Goal: Task Accomplishment & Management: Manage account settings

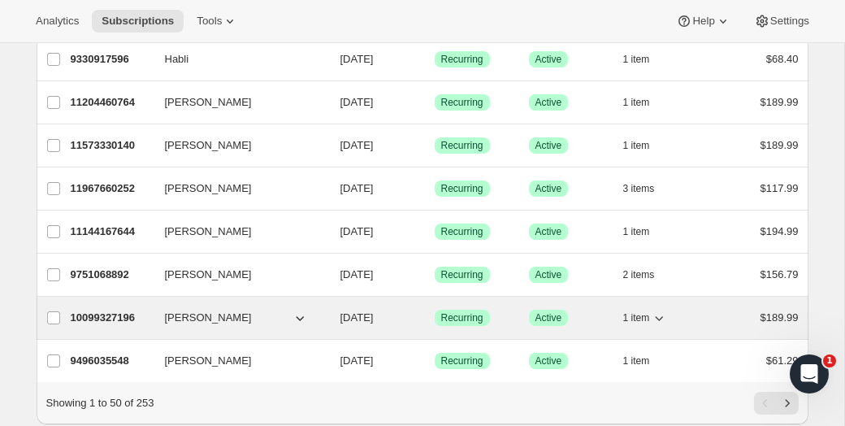
scroll to position [1995, 0]
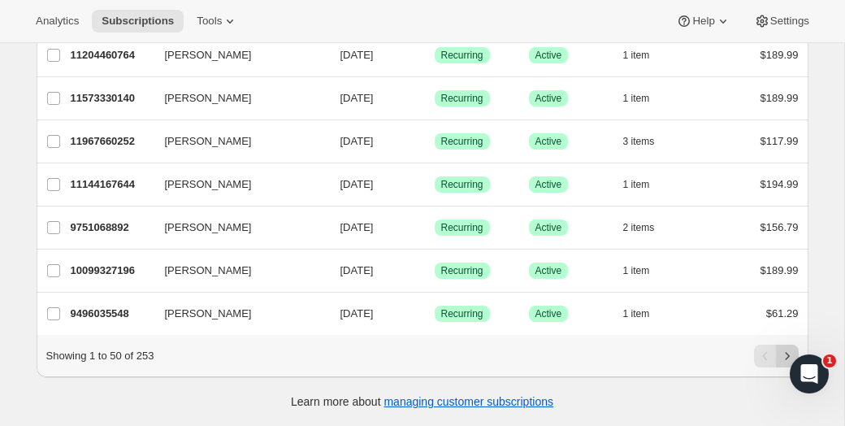
click at [789, 351] on icon "Next" at bounding box center [787, 356] width 16 height 16
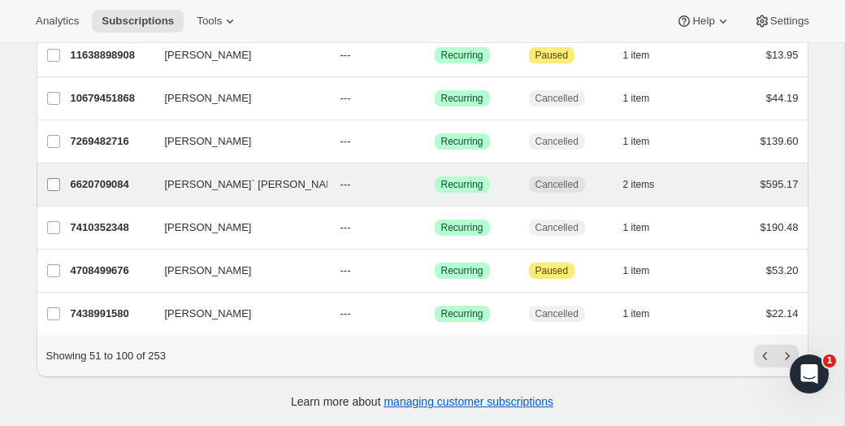
click at [57, 186] on input "[PERSON_NAME]` [PERSON_NAME]" at bounding box center [53, 184] width 13 height 13
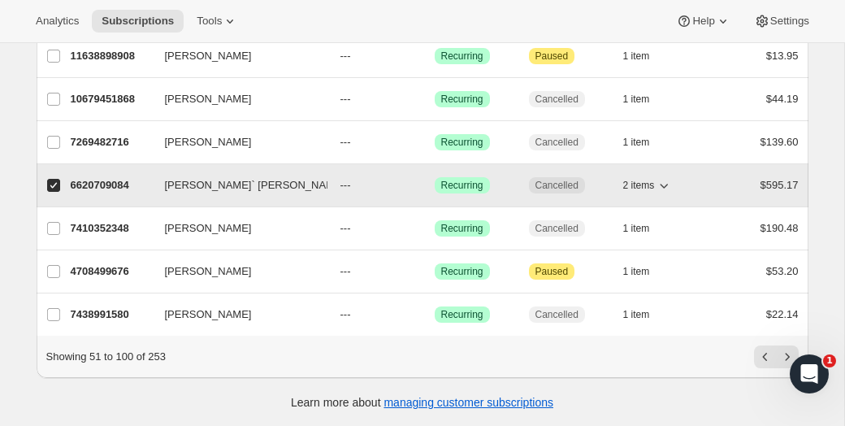
click at [555, 186] on span "Cancelled" at bounding box center [556, 185] width 43 height 13
checkbox input "false"
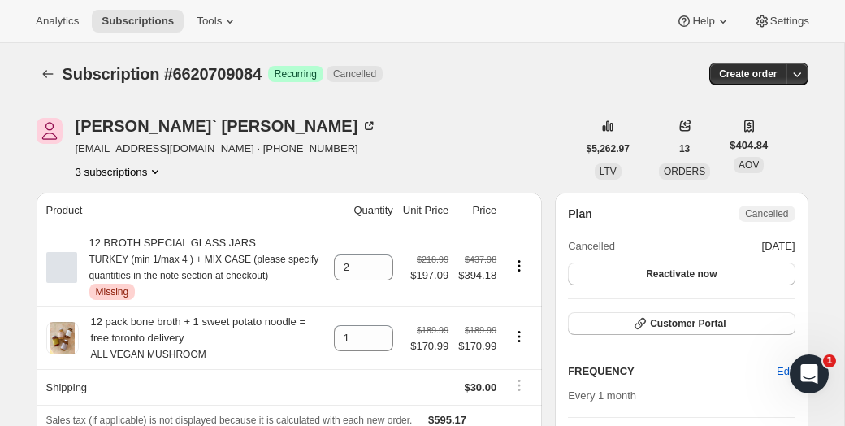
scroll to position [61, 0]
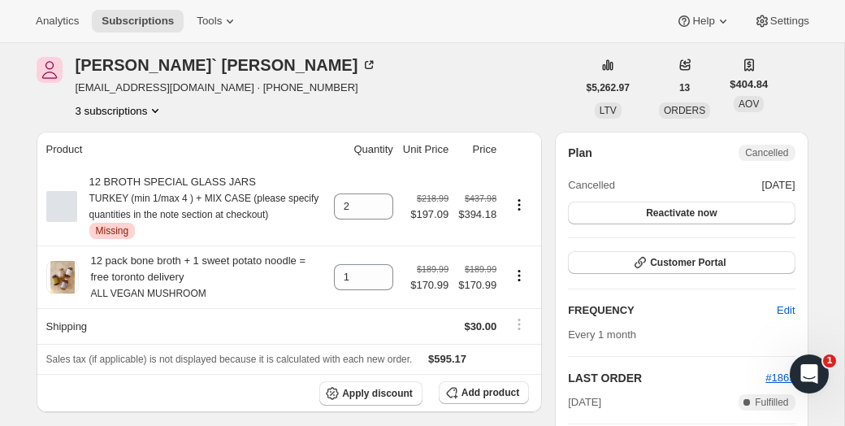
click at [162, 109] on icon "Product actions" at bounding box center [155, 110] width 16 height 16
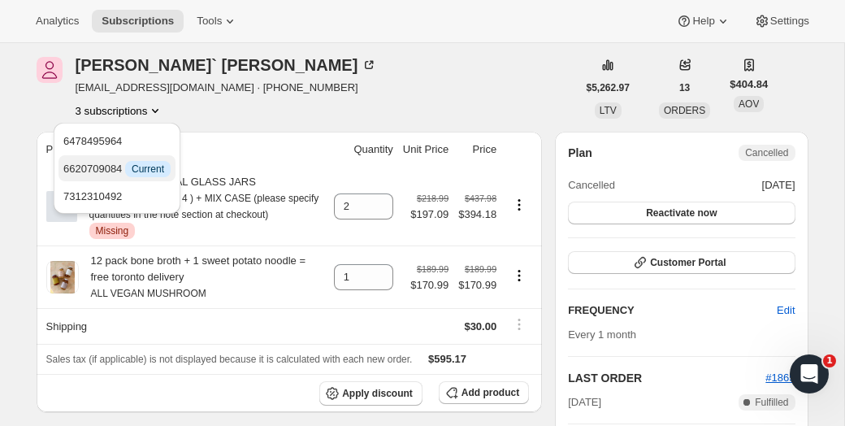
click at [112, 165] on span "6620709084 Info Current" at bounding box center [116, 168] width 107 height 12
click at [140, 166] on span "Current" at bounding box center [148, 168] width 32 height 13
click at [145, 109] on button "3 subscriptions" at bounding box center [120, 110] width 89 height 16
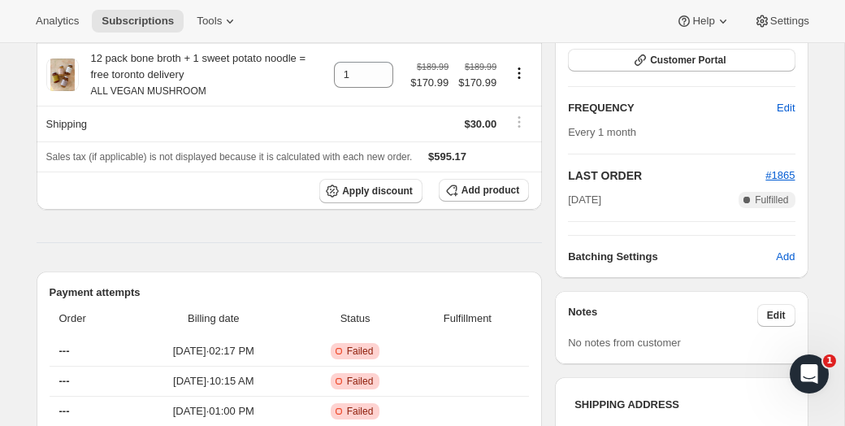
scroll to position [0, 0]
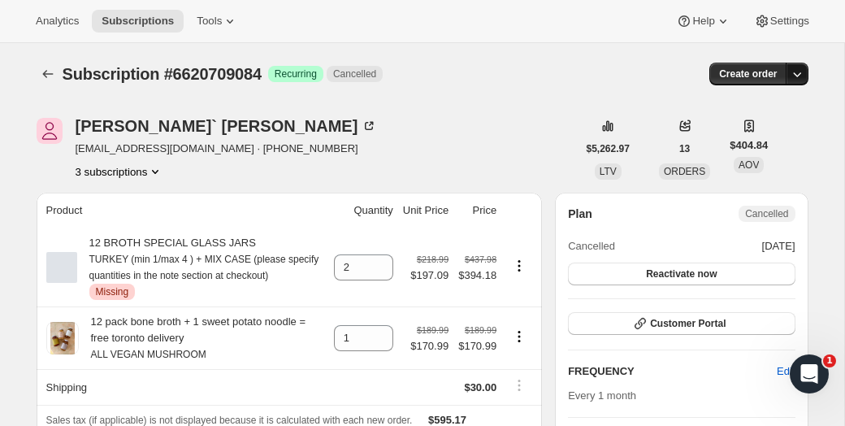
click at [799, 74] on icon "button" at bounding box center [797, 74] width 8 height 5
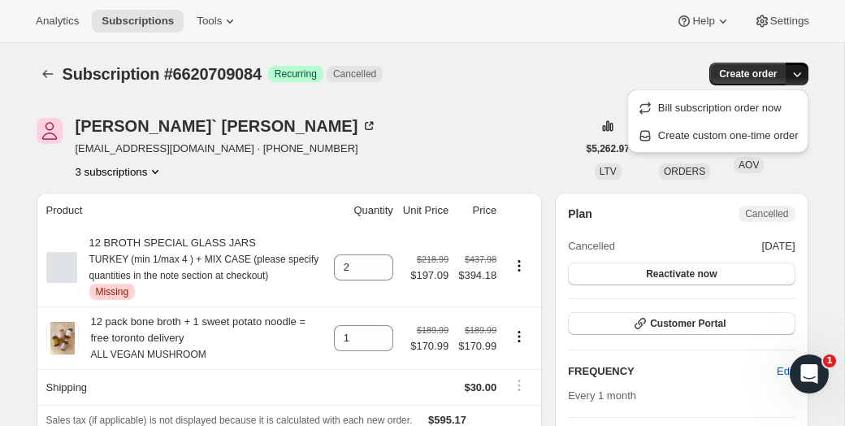
click at [799, 74] on icon "button" at bounding box center [797, 74] width 8 height 5
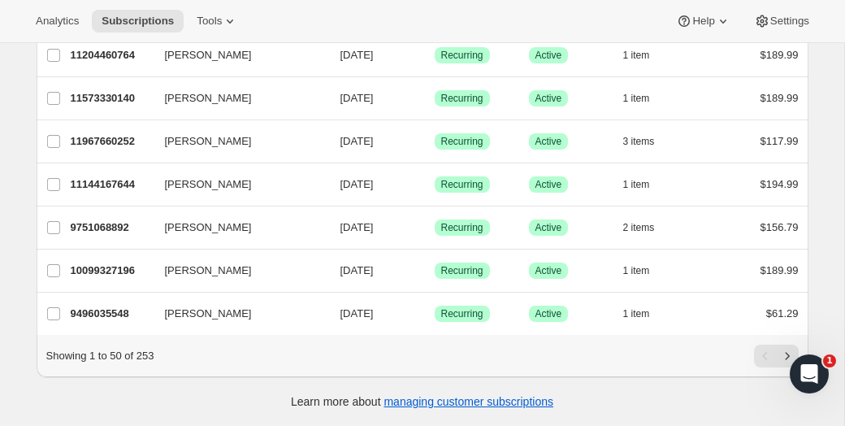
scroll to position [1993, 0]
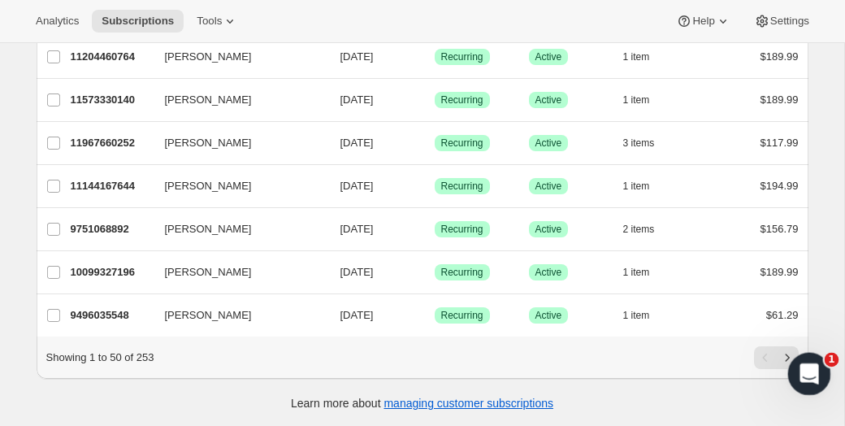
click at [787, 354] on icon "Next" at bounding box center [787, 357] width 16 height 16
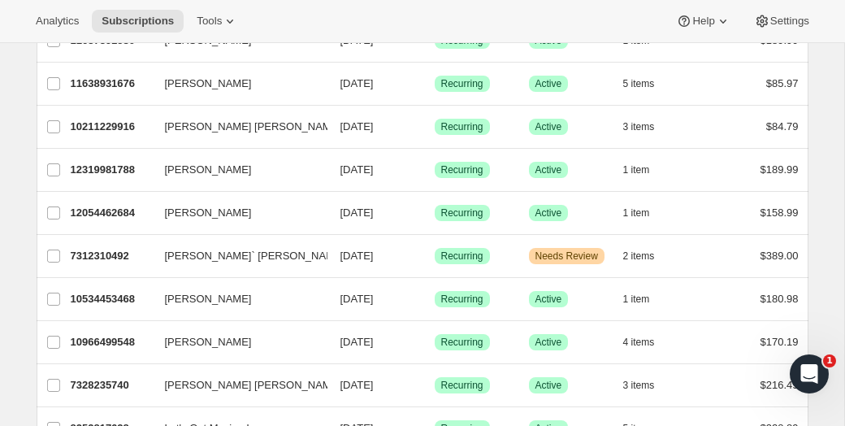
scroll to position [283, 0]
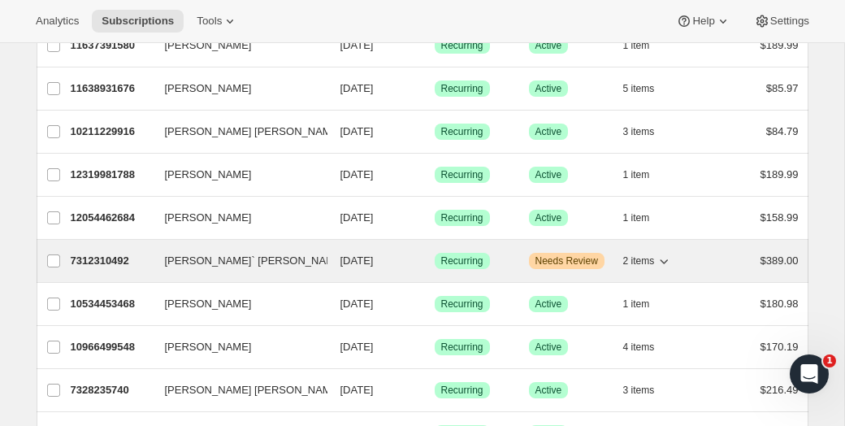
click at [275, 261] on button "[PERSON_NAME]` [PERSON_NAME]" at bounding box center [236, 261] width 162 height 26
click at [568, 267] on span "Warning Needs Review" at bounding box center [567, 261] width 76 height 16
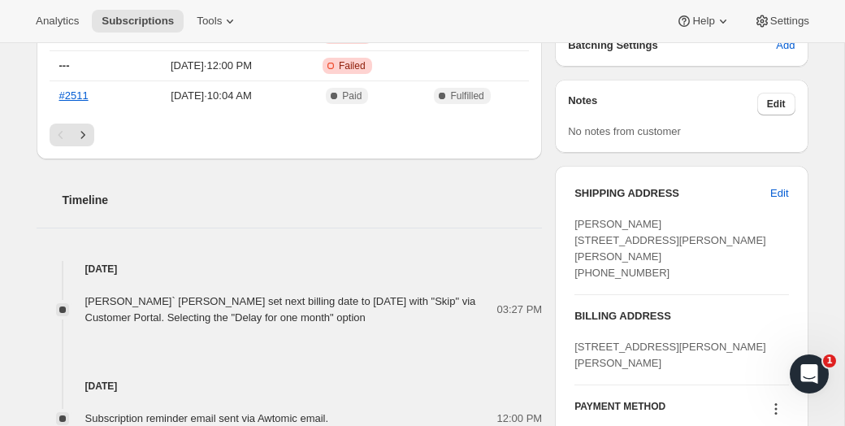
scroll to position [714, 0]
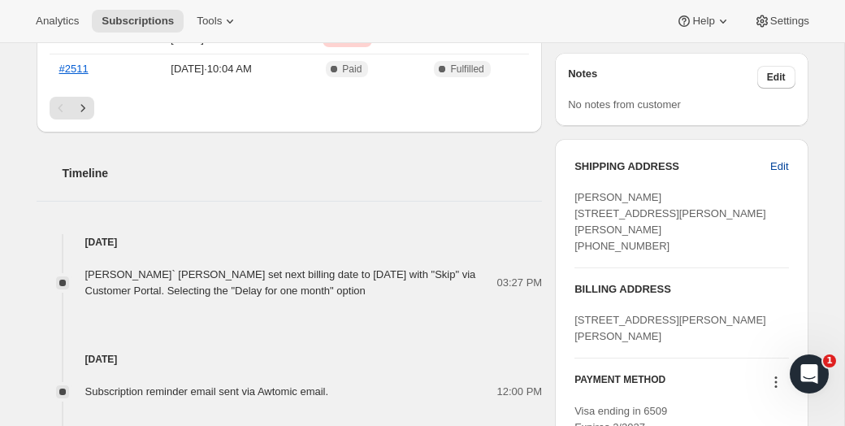
click at [775, 170] on span "Edit" at bounding box center [779, 166] width 18 height 16
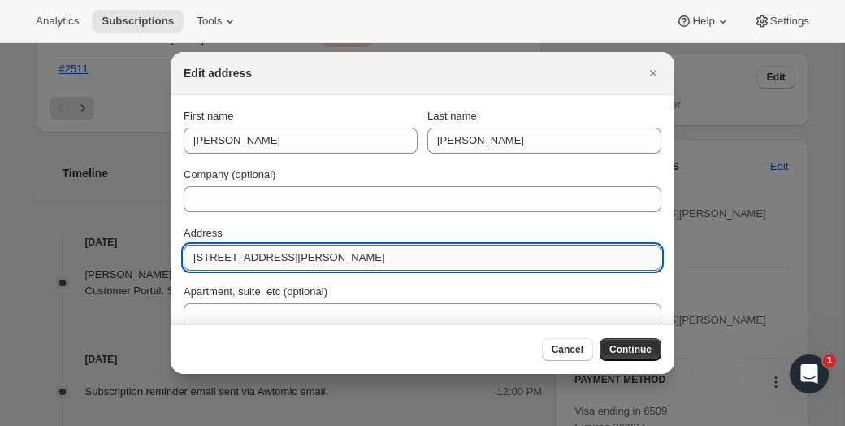
click at [290, 266] on input "[STREET_ADDRESS][PERSON_NAME]" at bounding box center [423, 257] width 478 height 26
paste input "[STREET_ADDRESS]"
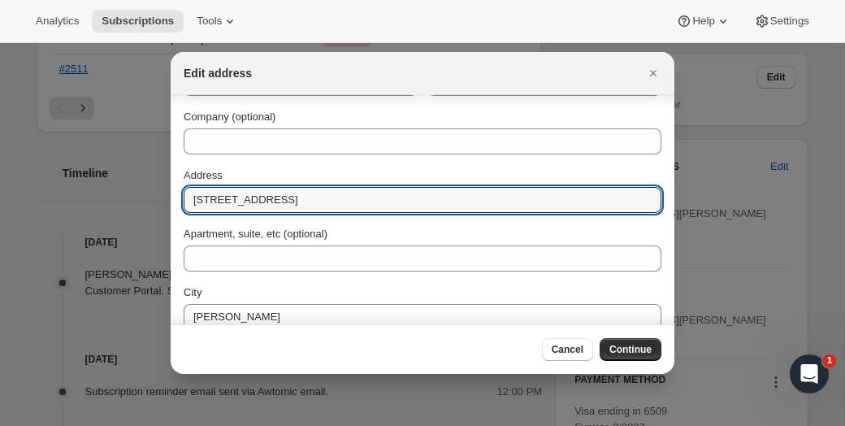
scroll to position [57, 0]
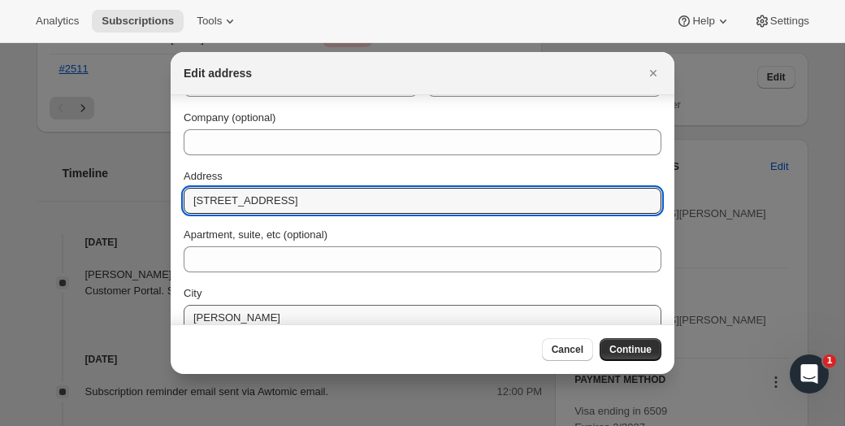
type input "[STREET_ADDRESS]"
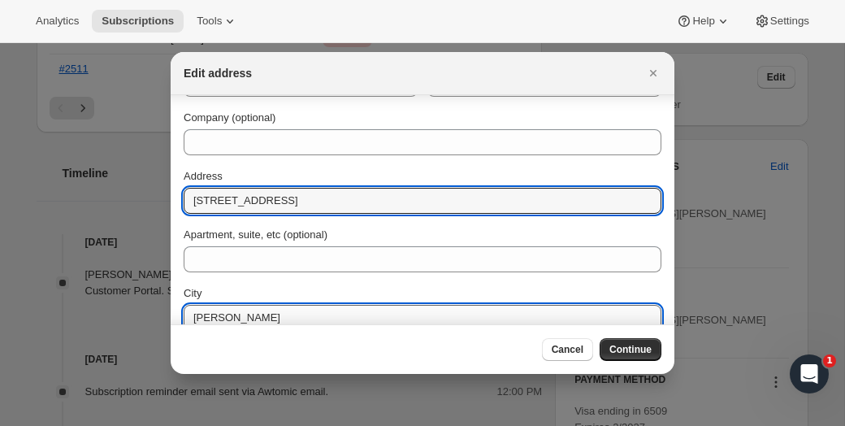
click at [255, 318] on input "[PERSON_NAME]" at bounding box center [423, 318] width 478 height 26
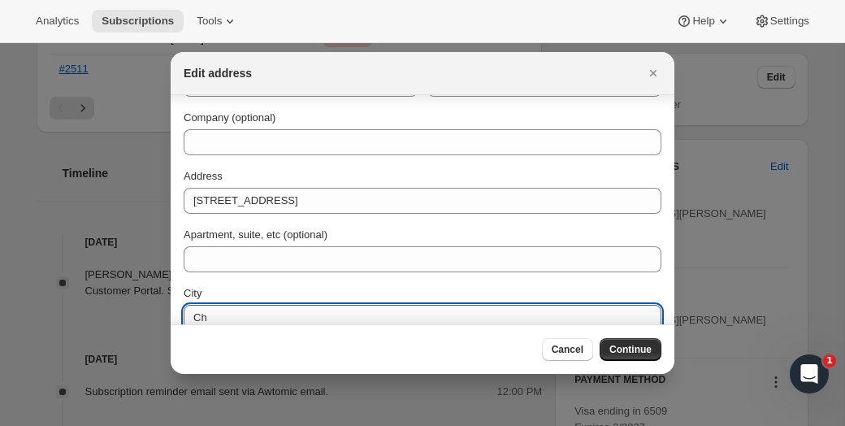
type input "C"
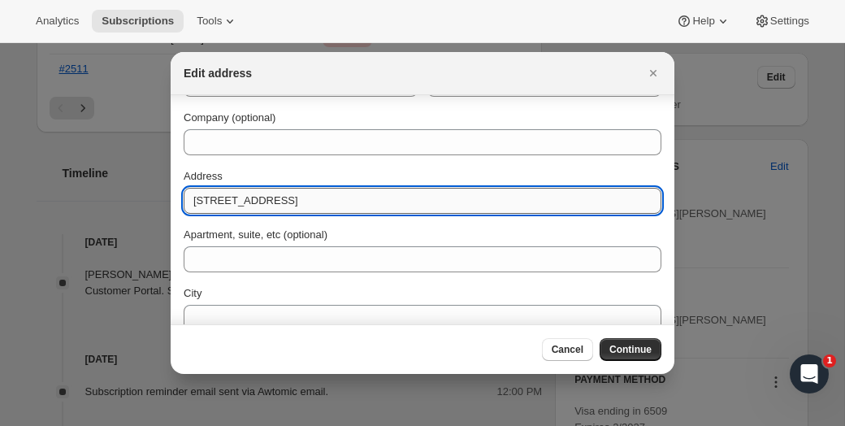
drag, startPoint x: 283, startPoint y: 199, endPoint x: 325, endPoint y: 201, distance: 42.3
click at [325, 201] on input "[STREET_ADDRESS]" at bounding box center [423, 201] width 478 height 26
click at [331, 85] on div "Edit address" at bounding box center [423, 73] width 504 height 43
click at [277, 205] on input "[STREET_ADDRESS]" at bounding box center [423, 201] width 478 height 26
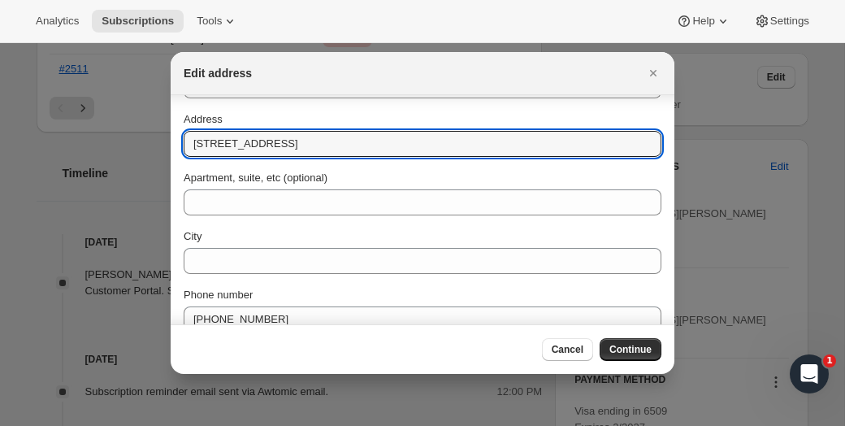
scroll to position [116, 0]
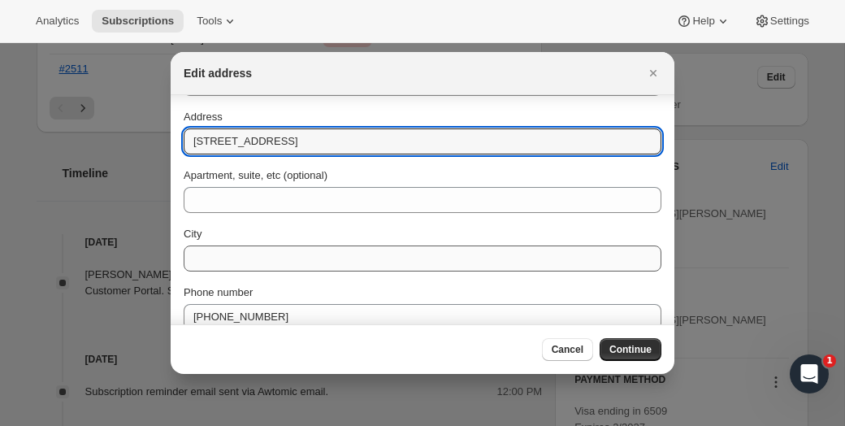
type input "[STREET_ADDRESS]"
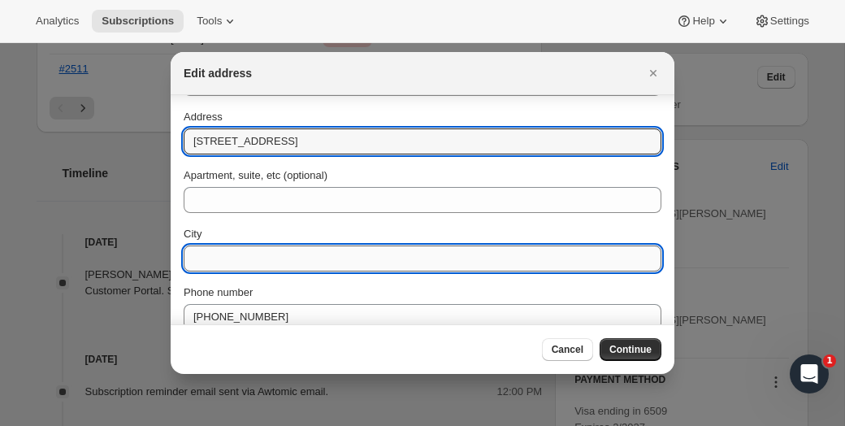
click at [229, 261] on input "City" at bounding box center [423, 258] width 478 height 26
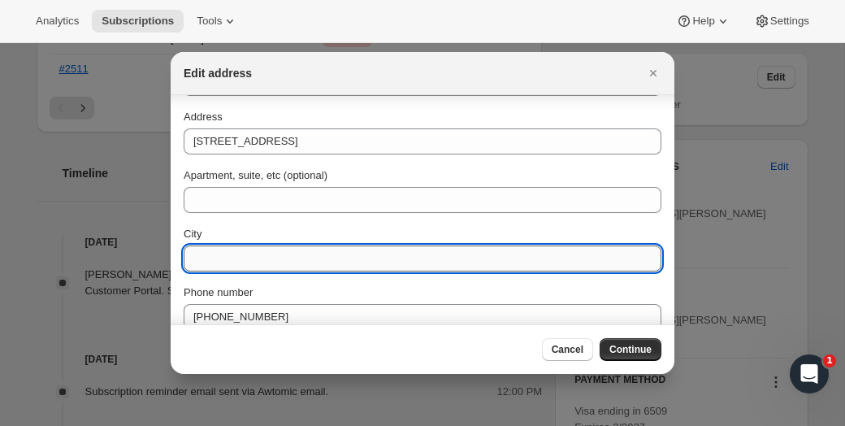
paste input "[GEOGRAPHIC_DATA]"
type input "[GEOGRAPHIC_DATA]"
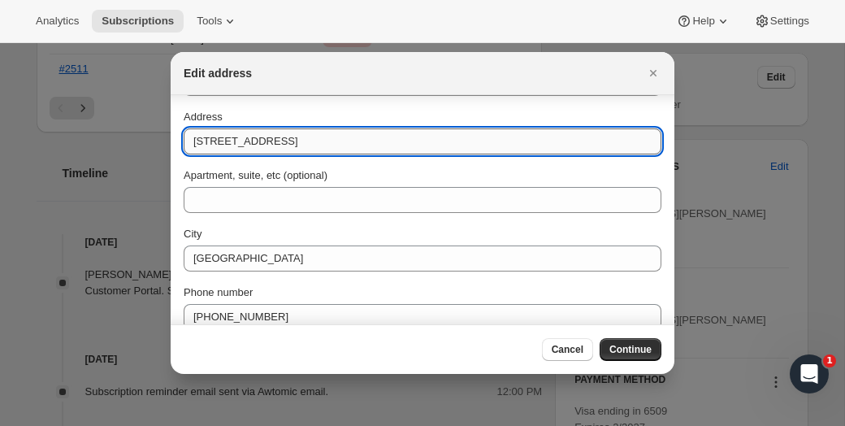
drag, startPoint x: 301, startPoint y: 142, endPoint x: 369, endPoint y: 144, distance: 67.4
click at [369, 143] on input "[STREET_ADDRESS]" at bounding box center [423, 141] width 478 height 26
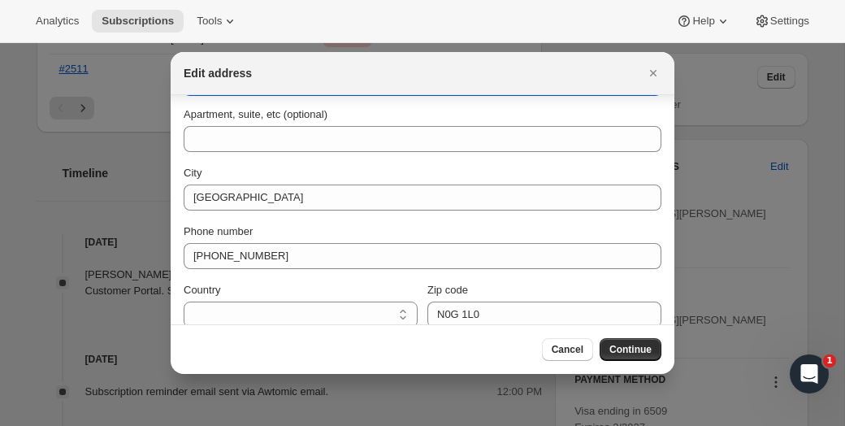
scroll to position [193, 0]
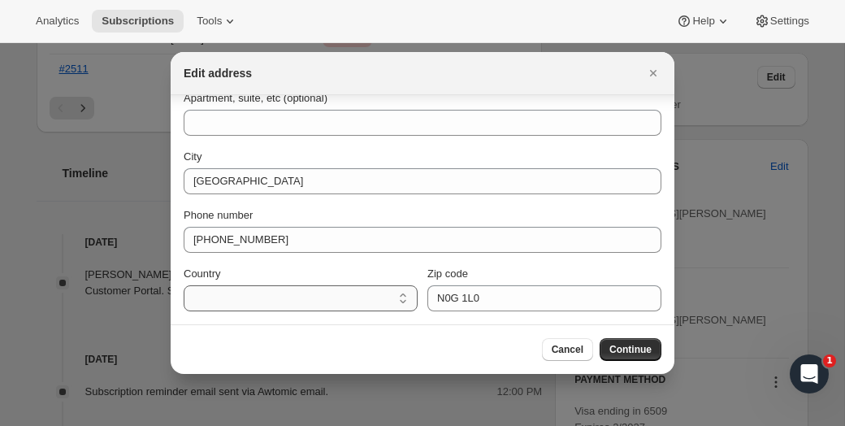
type input "[STREET_ADDRESS]"
click at [227, 296] on select "Country" at bounding box center [301, 298] width 234 height 26
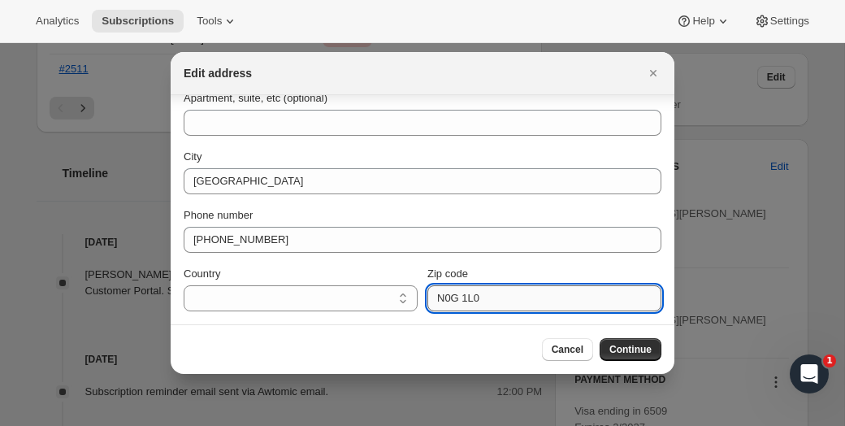
click at [534, 294] on input "N0G 1L0" at bounding box center [544, 298] width 234 height 26
paste input "4N 3C1"
type input "N4N 3C1"
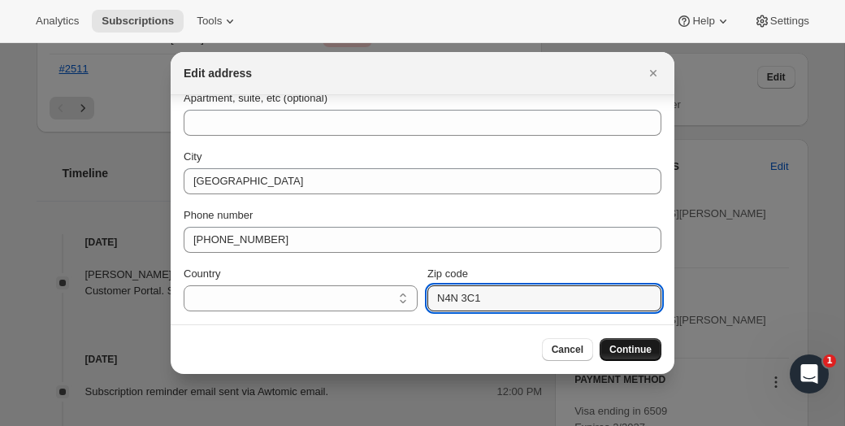
click at [616, 346] on span "Continue" at bounding box center [630, 349] width 42 height 13
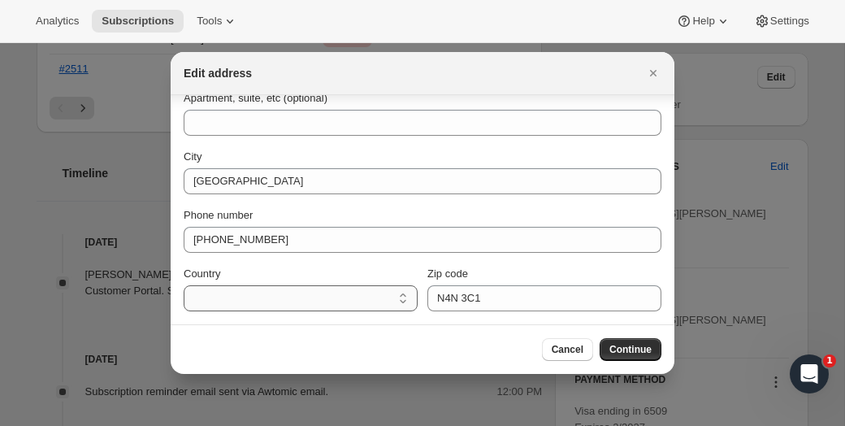
click at [374, 301] on select "Country" at bounding box center [301, 298] width 234 height 26
click at [371, 301] on select "Country" at bounding box center [301, 298] width 234 height 26
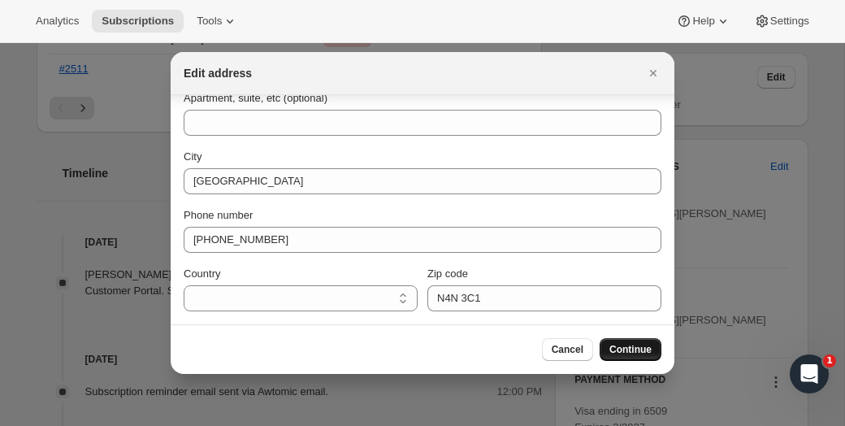
click at [635, 353] on span "Continue" at bounding box center [630, 349] width 42 height 13
click at [218, 301] on select "Country" at bounding box center [301, 298] width 234 height 26
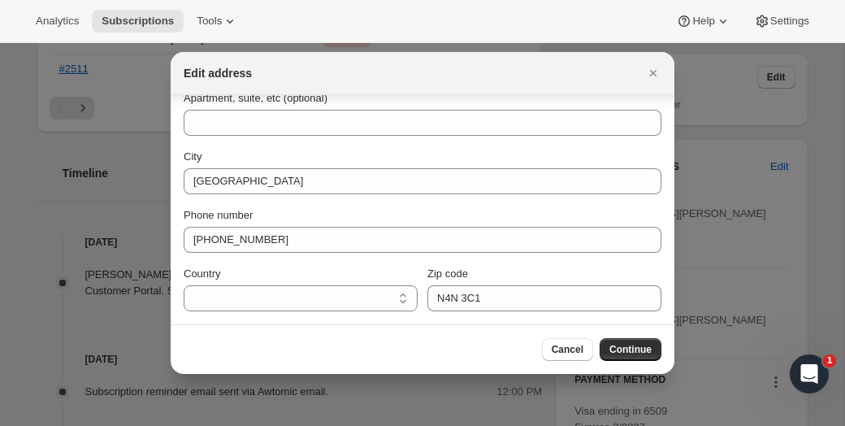
drag, startPoint x: 218, startPoint y: 301, endPoint x: 223, endPoint y: 282, distance: 20.3
click at [216, 290] on select "Country" at bounding box center [301, 298] width 234 height 26
click at [658, 71] on icon "Close" at bounding box center [653, 73] width 16 height 16
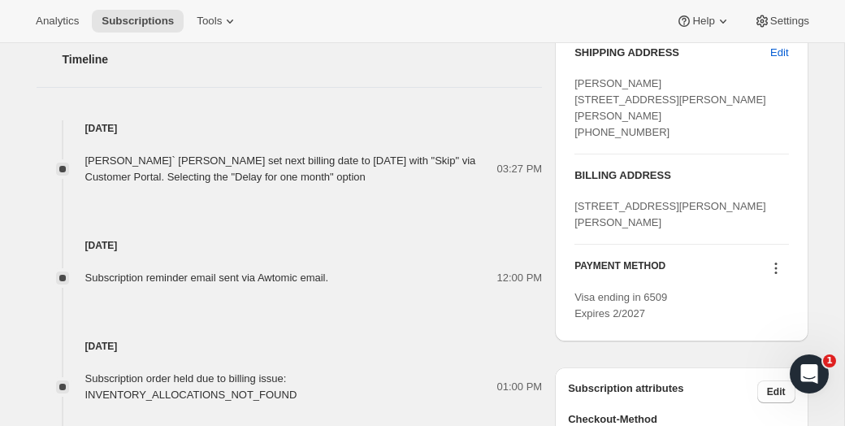
scroll to position [819, 0]
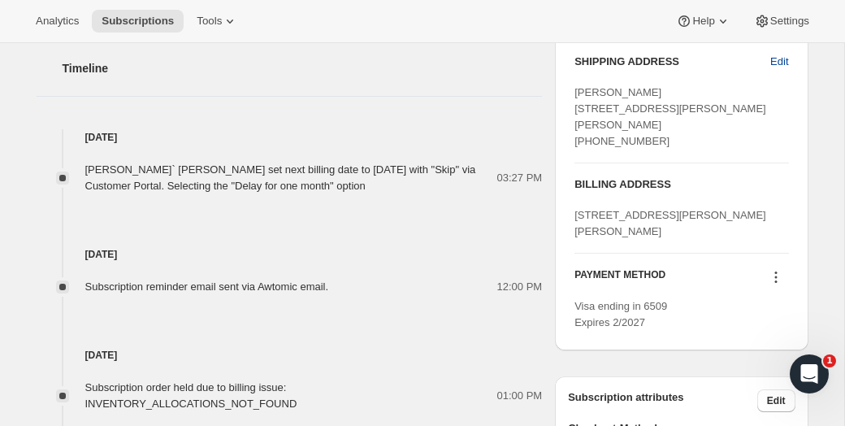
click at [774, 57] on span "Edit" at bounding box center [779, 62] width 18 height 16
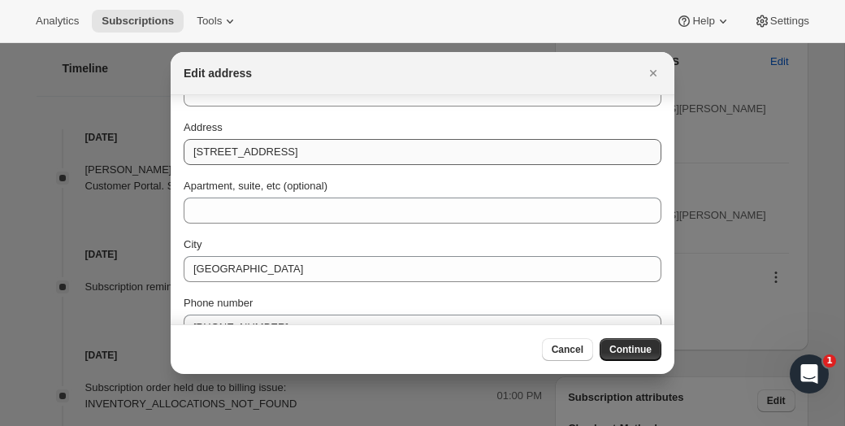
scroll to position [193, 0]
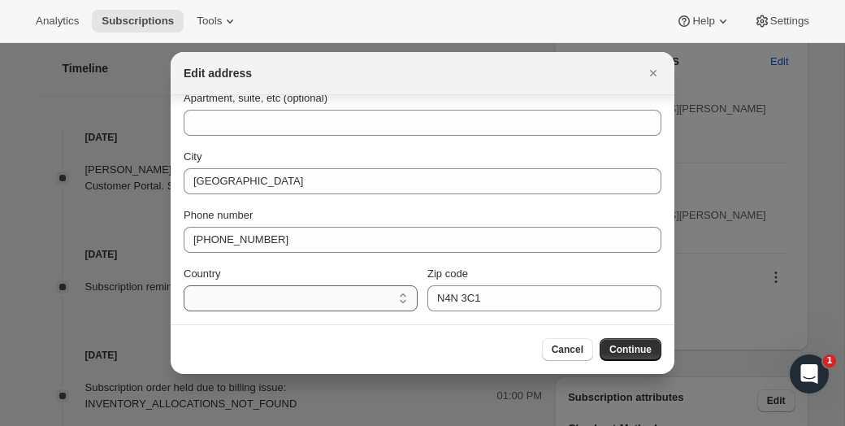
click at [345, 302] on select "Country" at bounding box center [301, 298] width 234 height 26
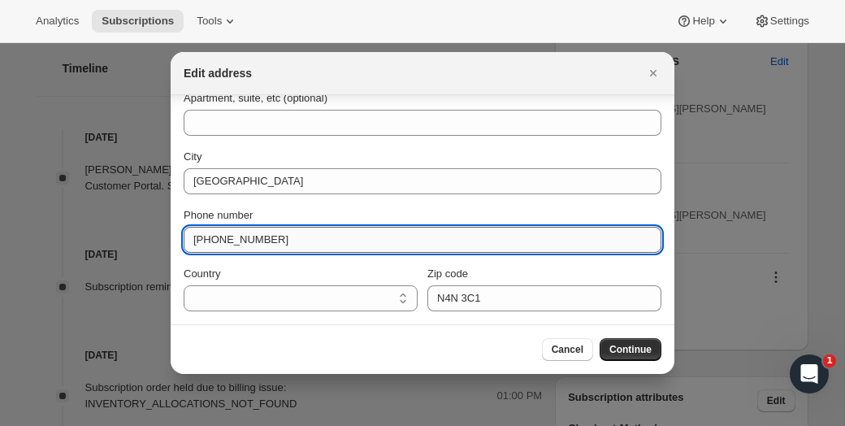
click at [315, 240] on input "[PHONE_NUMBER]" at bounding box center [423, 240] width 478 height 26
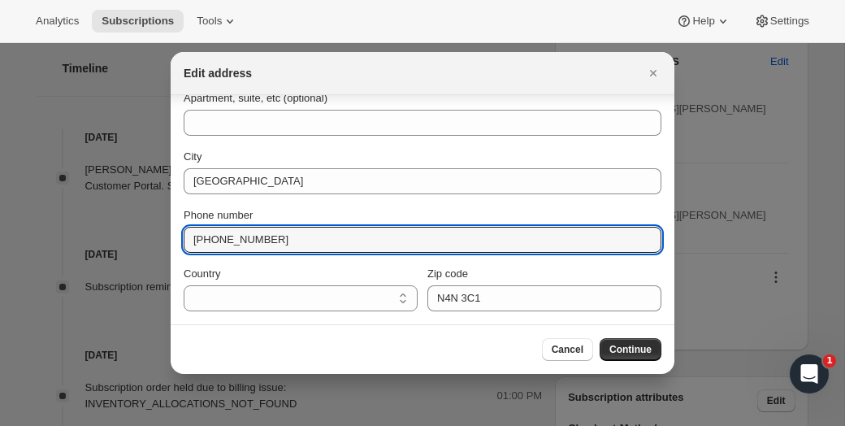
scroll to position [0, 0]
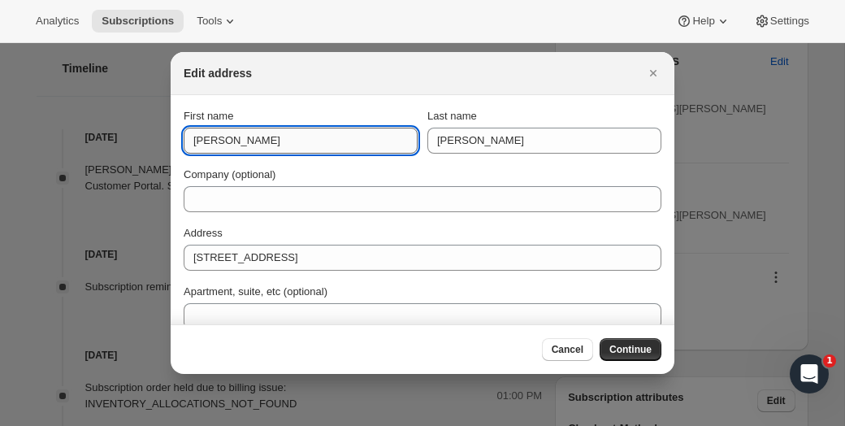
click at [279, 148] on input "[PERSON_NAME]" at bounding box center [301, 141] width 234 height 26
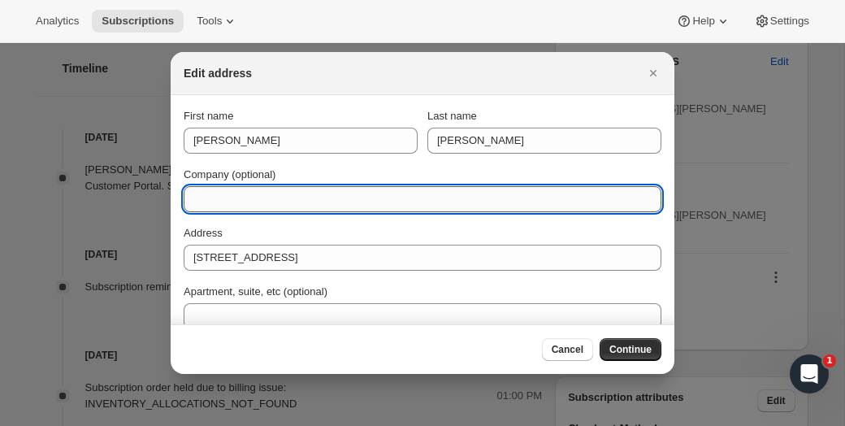
click at [270, 191] on input "Company (optional)" at bounding box center [423, 199] width 478 height 26
type input "r"
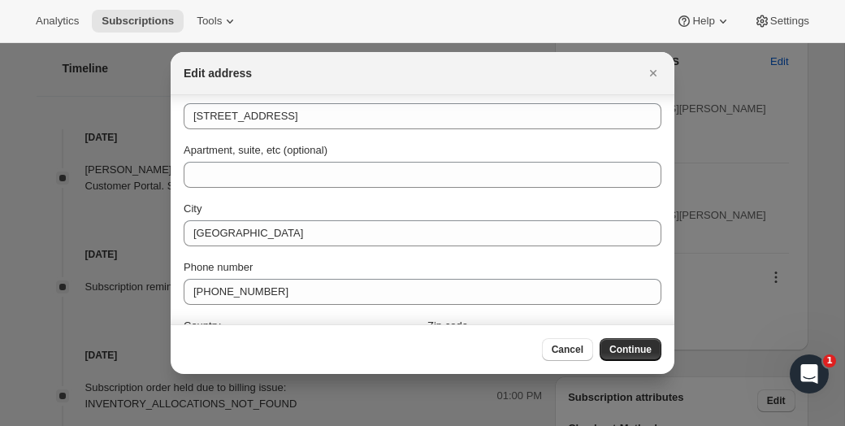
scroll to position [182, 0]
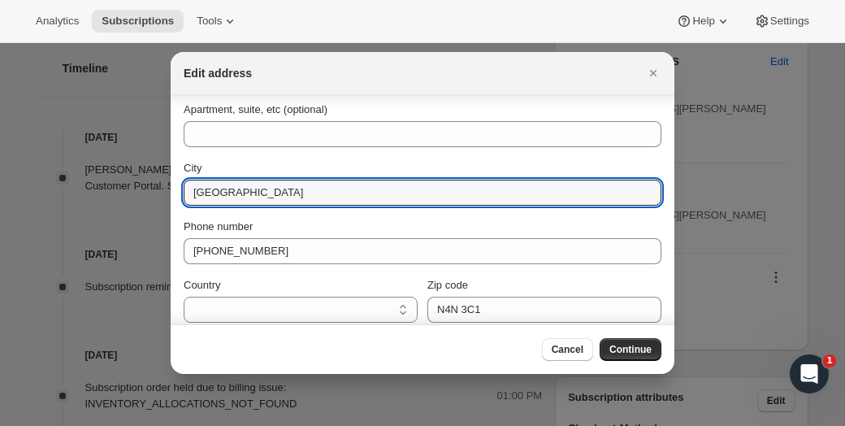
click at [270, 189] on input "[GEOGRAPHIC_DATA]" at bounding box center [423, 192] width 478 height 26
click at [255, 195] on input "[GEOGRAPHIC_DATA]" at bounding box center [423, 192] width 478 height 26
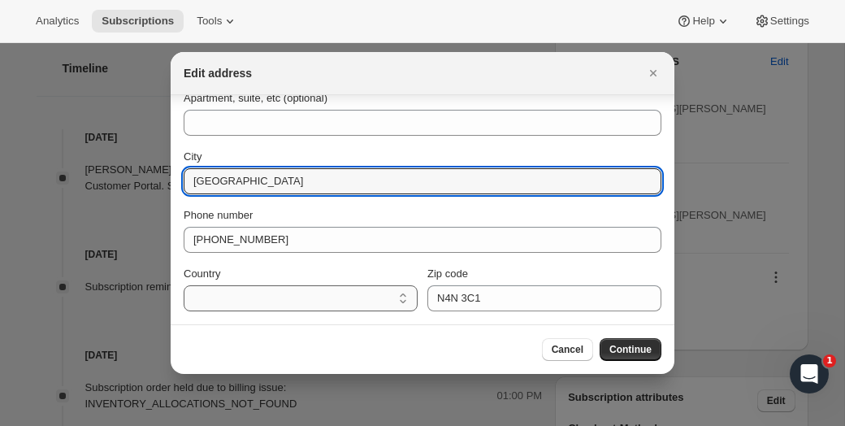
click at [306, 295] on select "Country" at bounding box center [301, 298] width 234 height 26
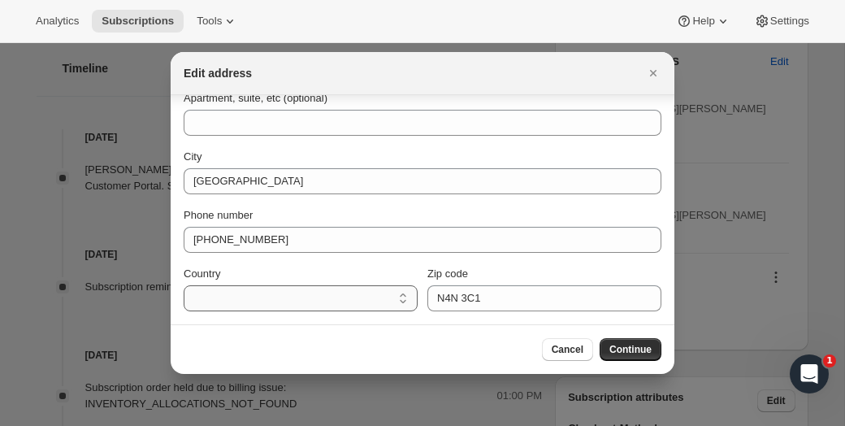
click at [405, 294] on select "Country" at bounding box center [301, 298] width 234 height 26
click at [405, 295] on select "Country" at bounding box center [301, 298] width 234 height 26
click at [628, 349] on span "Continue" at bounding box center [630, 349] width 42 height 13
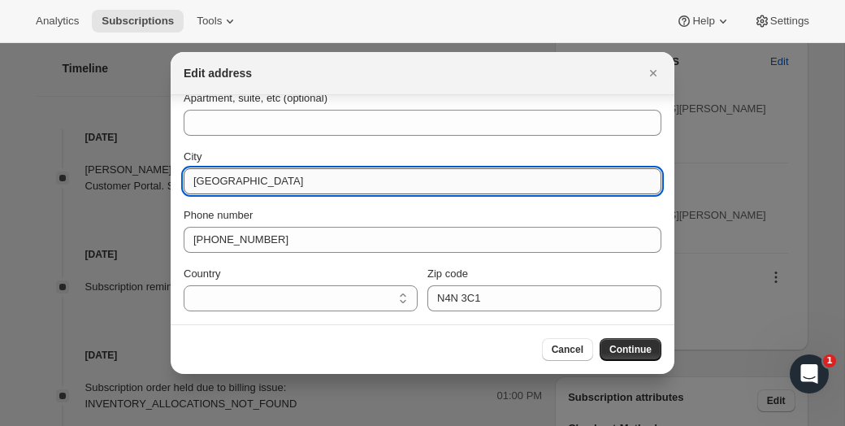
click at [257, 187] on input "[GEOGRAPHIC_DATA]" at bounding box center [423, 181] width 478 height 26
type input "[GEOGRAPHIC_DATA]"
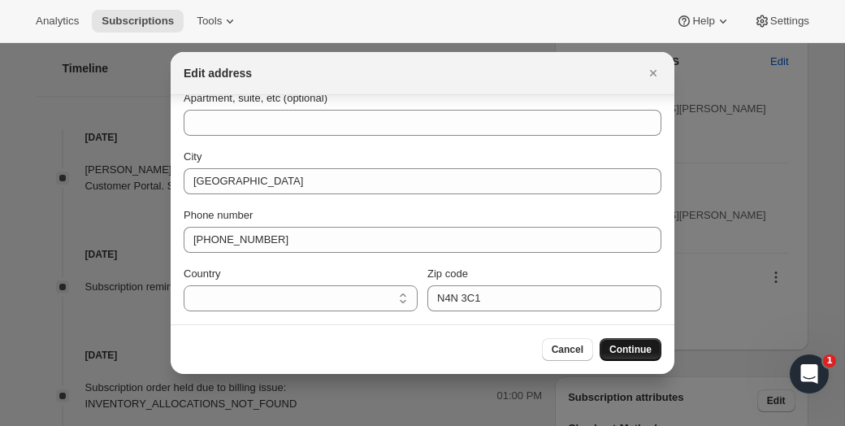
click at [636, 344] on span "Continue" at bounding box center [630, 349] width 42 height 13
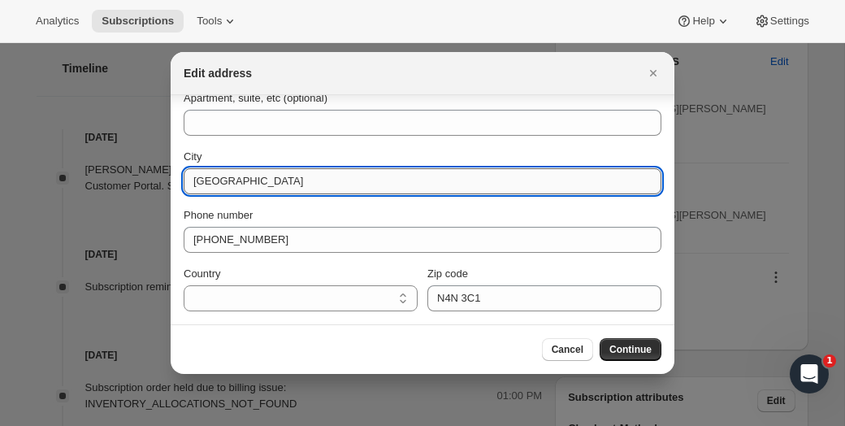
click at [270, 175] on input "[GEOGRAPHIC_DATA]" at bounding box center [423, 181] width 478 height 26
click at [627, 354] on span "Continue" at bounding box center [630, 349] width 42 height 13
click at [236, 177] on input "[GEOGRAPHIC_DATA]" at bounding box center [423, 181] width 478 height 26
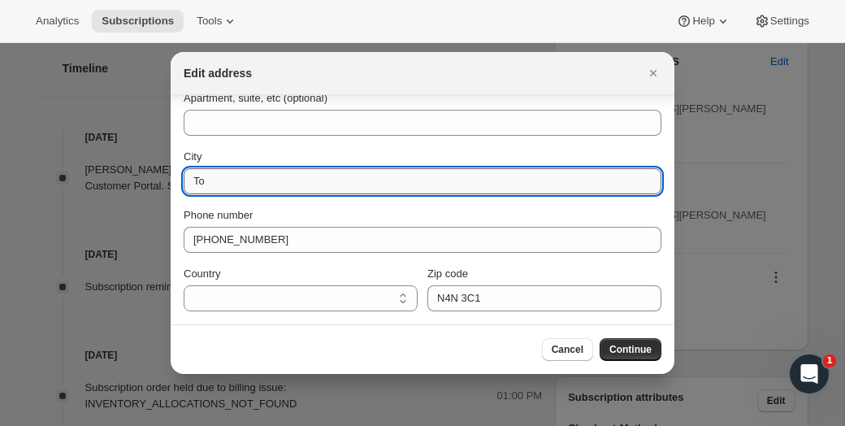
type input "T"
type input "[GEOGRAPHIC_DATA]"
click at [641, 356] on button "Continue" at bounding box center [630, 349] width 62 height 23
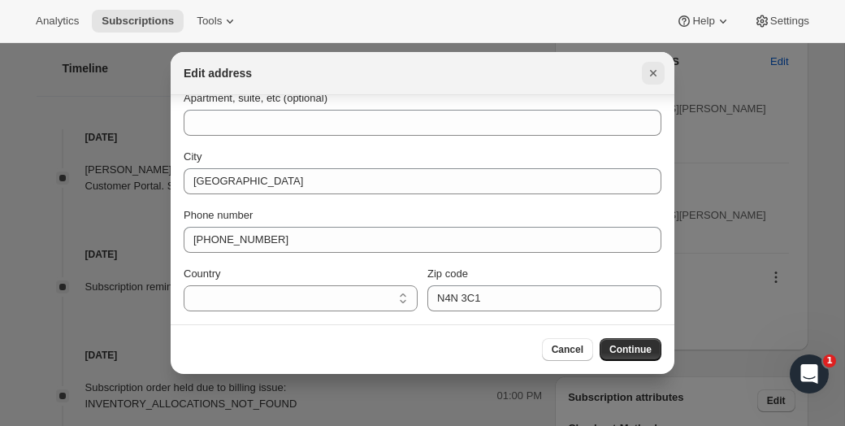
click at [656, 69] on icon "Close" at bounding box center [653, 73] width 16 height 16
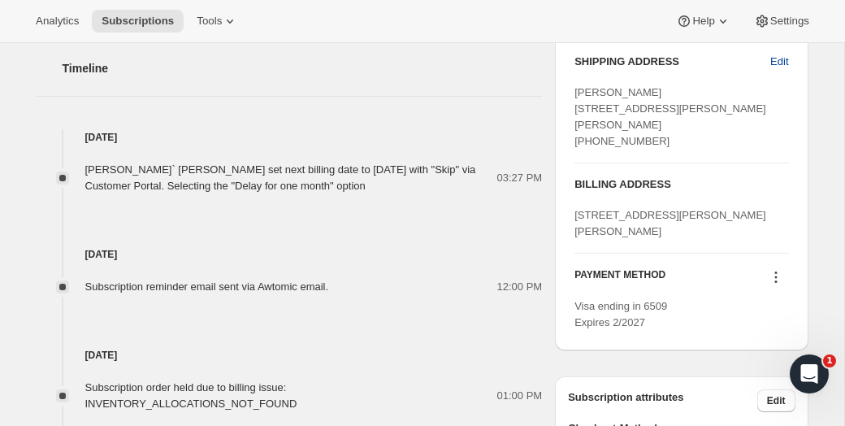
click at [770, 65] on span "Edit" at bounding box center [779, 62] width 18 height 16
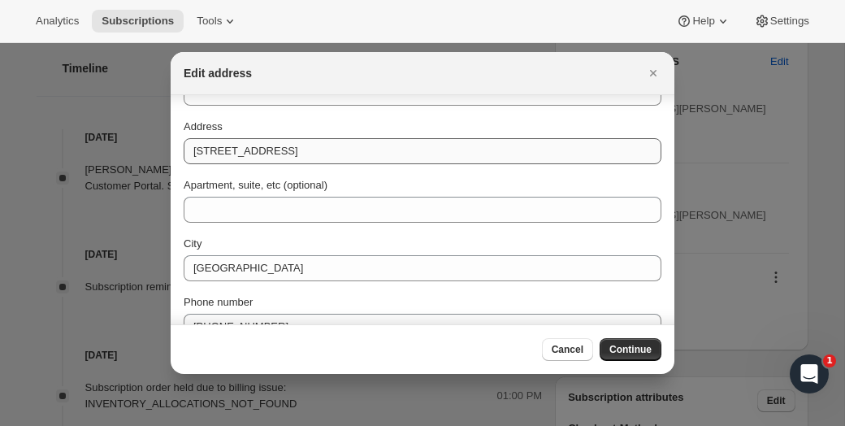
scroll to position [106, 0]
click at [262, 282] on div "First name [PERSON_NAME] Last name [PERSON_NAME] Company (optional) Address [ST…" at bounding box center [423, 200] width 478 height 396
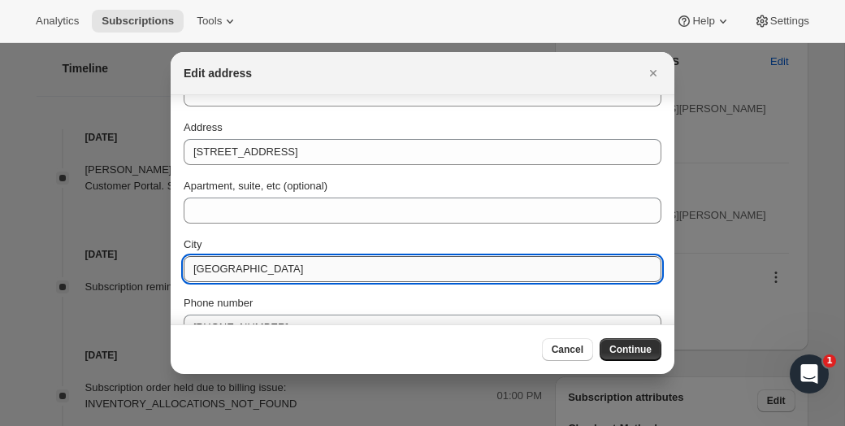
click at [260, 272] on input "[GEOGRAPHIC_DATA]" at bounding box center [423, 269] width 478 height 26
type input "[GEOGRAPHIC_DATA]"
click at [609, 343] on span "Continue" at bounding box center [630, 349] width 42 height 13
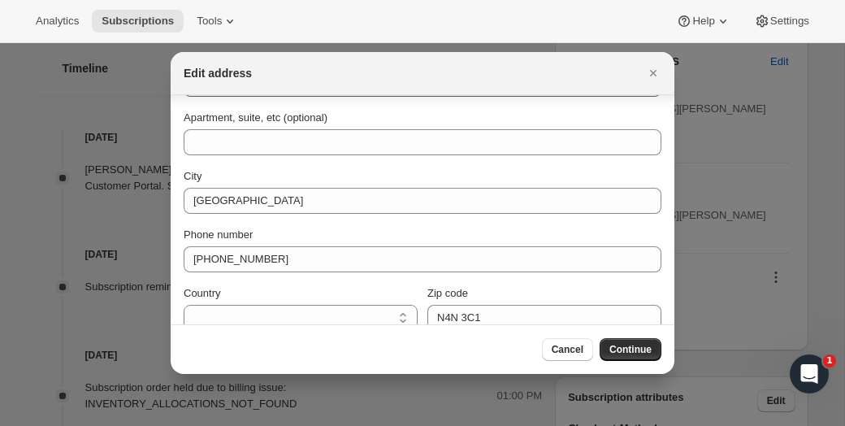
scroll to position [193, 0]
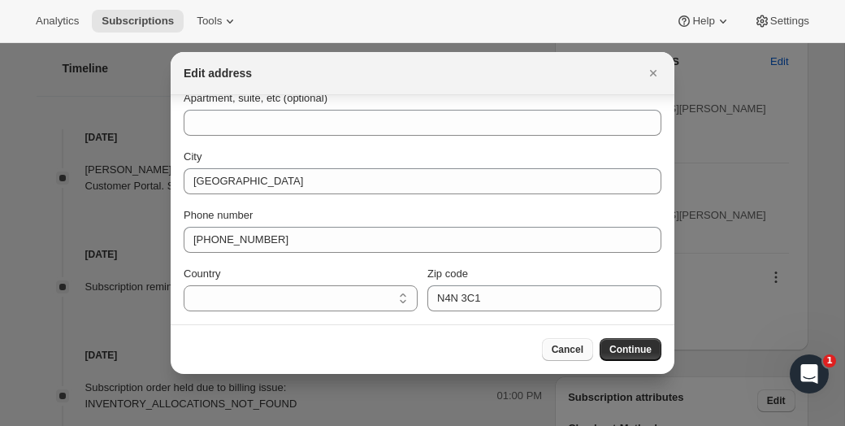
click at [566, 345] on span "Cancel" at bounding box center [567, 349] width 32 height 13
